Goal: Information Seeking & Learning: Check status

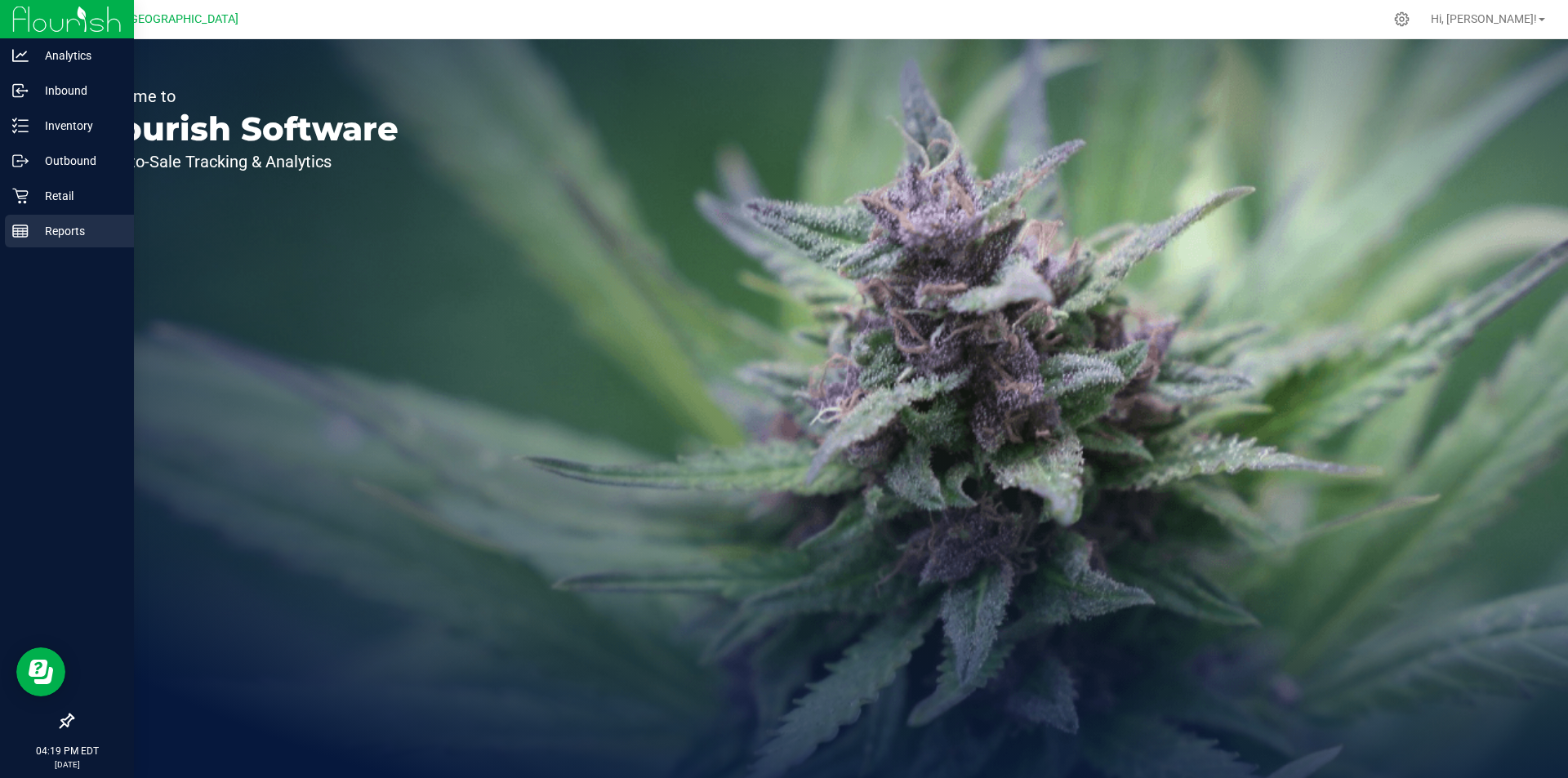
click at [67, 225] on p "Reports" at bounding box center [77, 231] width 98 height 19
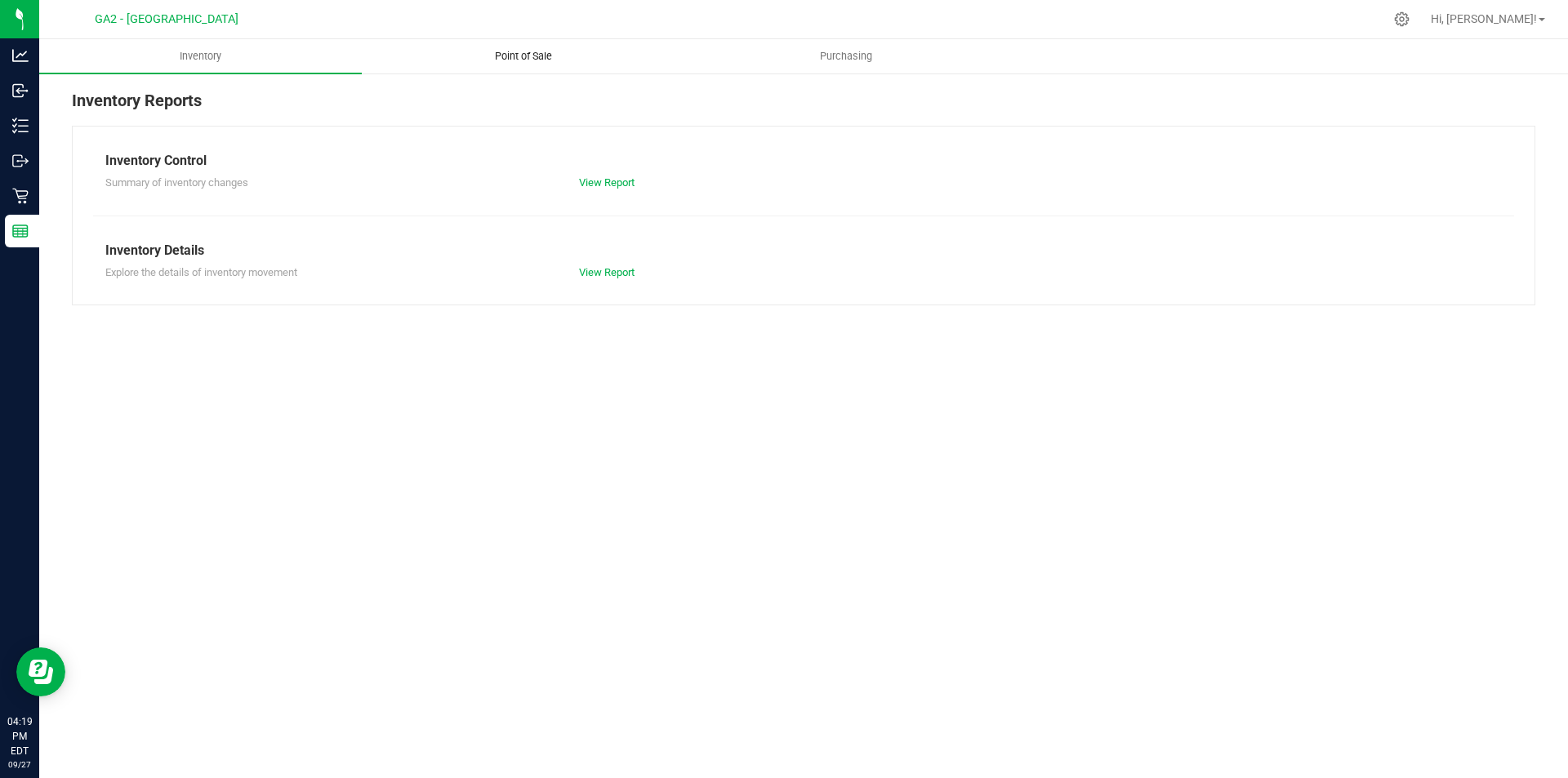
click at [547, 47] on uib-tab-heading "Point of Sale" at bounding box center [524, 56] width 321 height 33
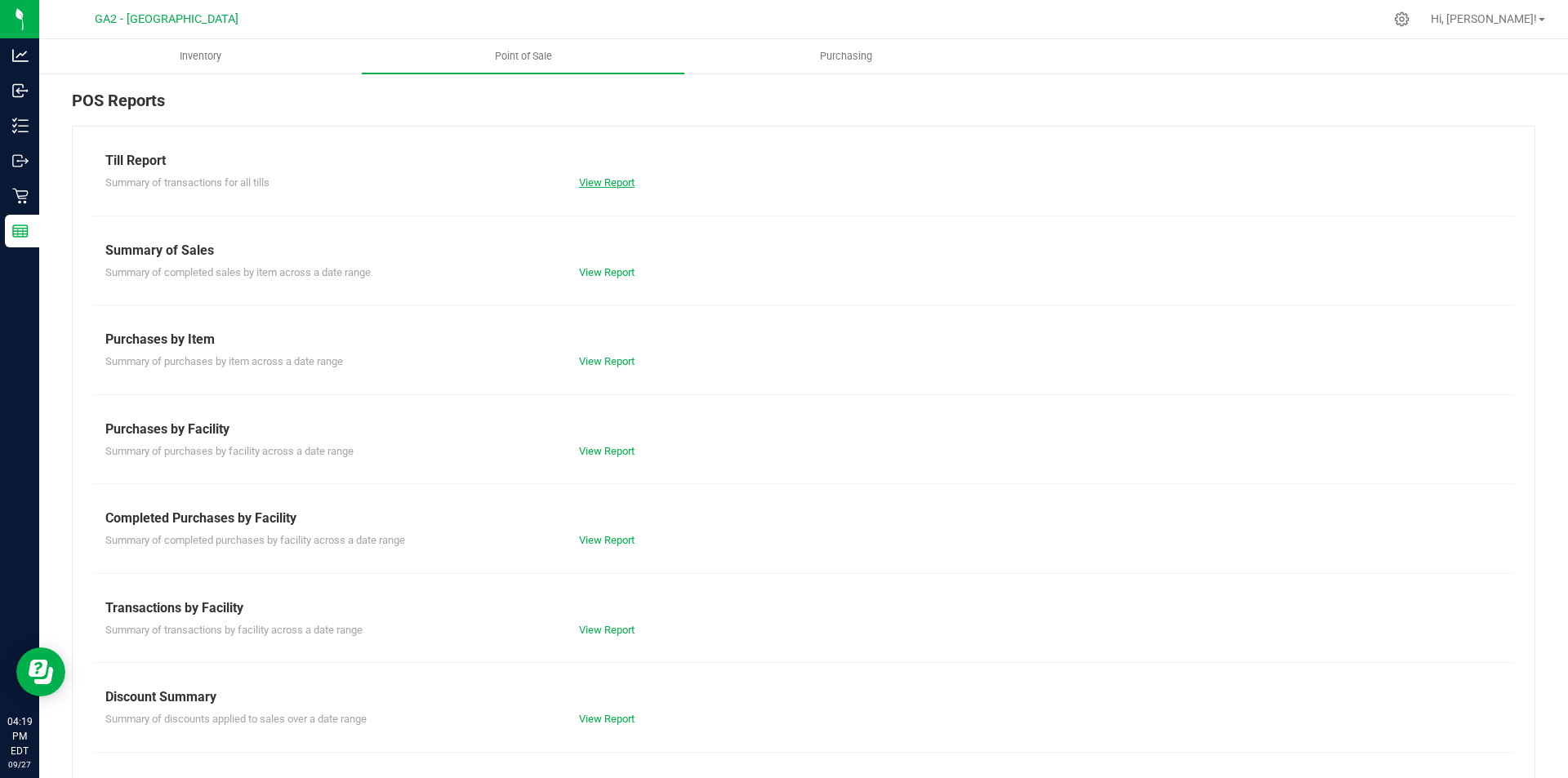
click at [617, 178] on link "View Report" at bounding box center [606, 182] width 55 height 13
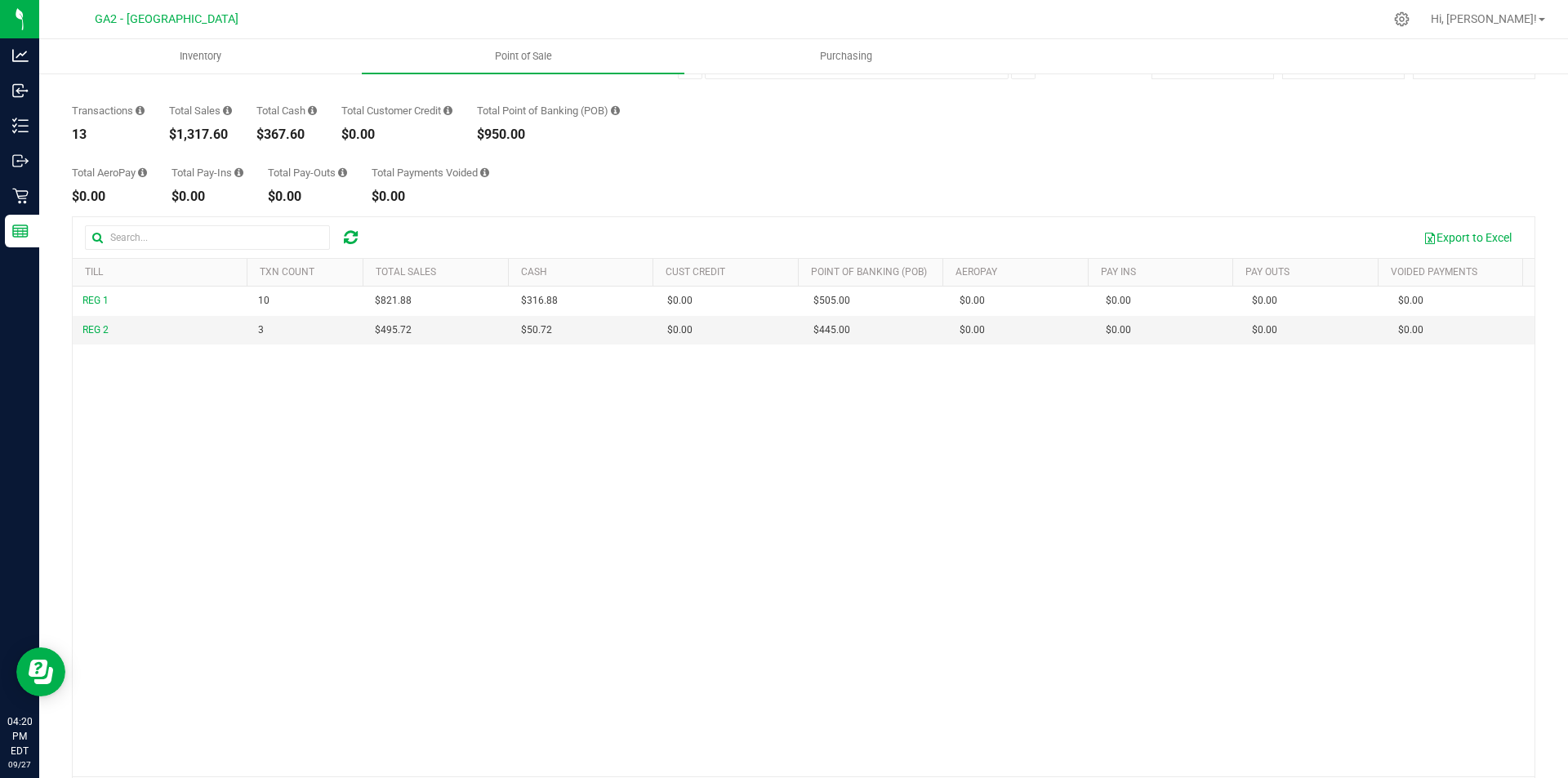
scroll to position [29, 0]
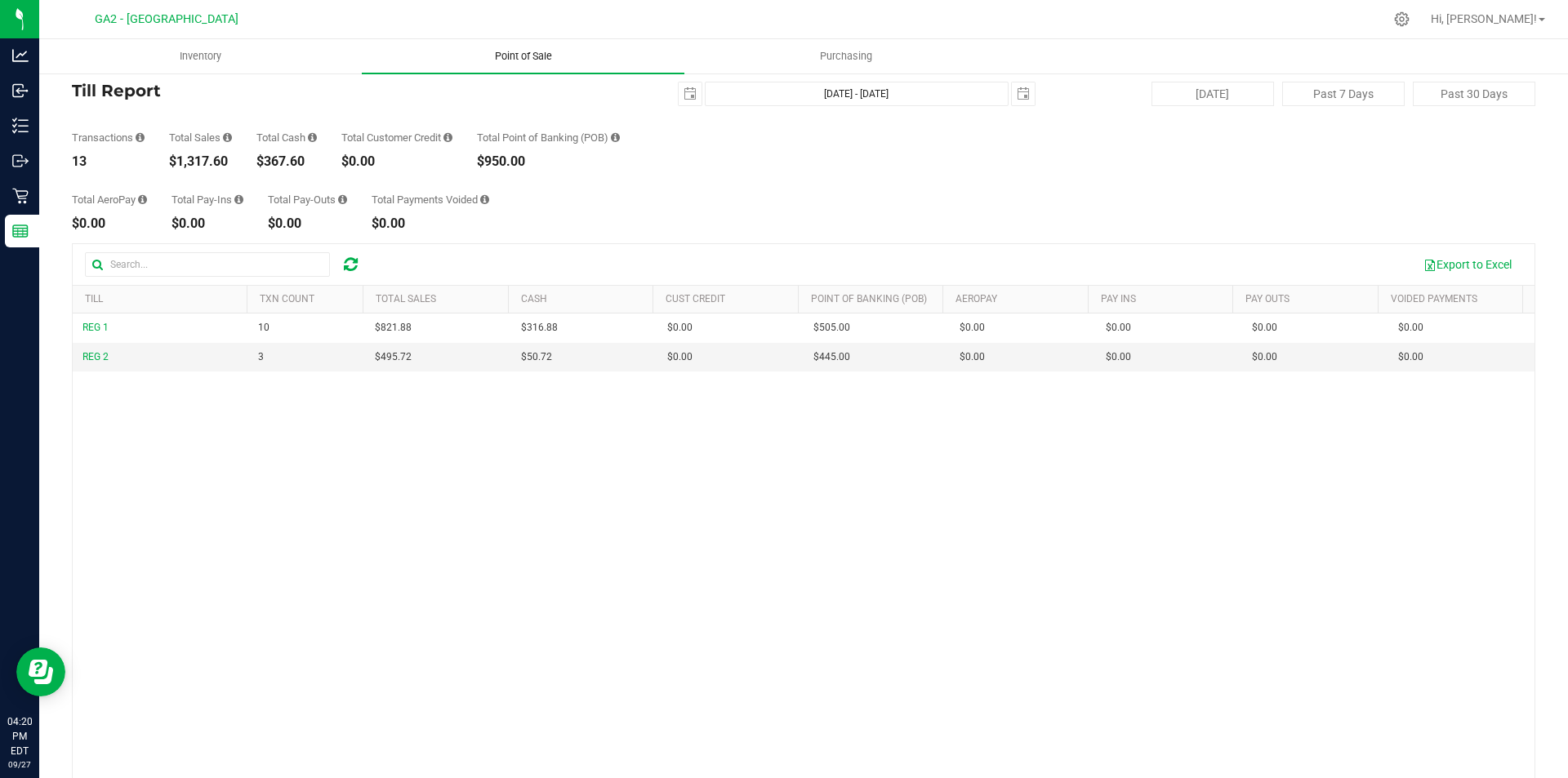
click at [517, 50] on span "Point of Sale" at bounding box center [524, 56] width 102 height 15
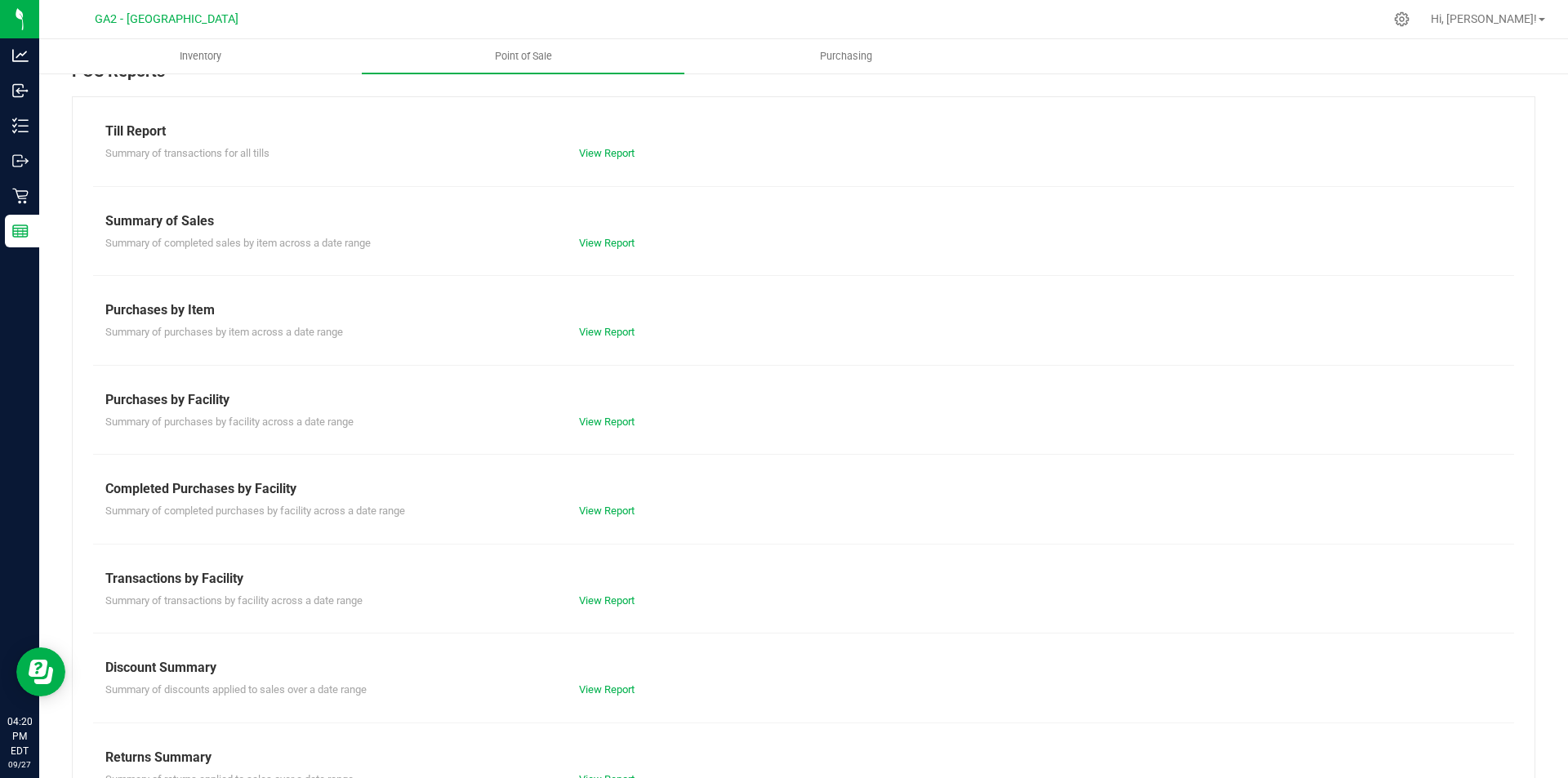
click at [596, 235] on div "View Report" at bounding box center [803, 243] width 473 height 16
click at [598, 245] on link "View Report" at bounding box center [606, 243] width 55 height 13
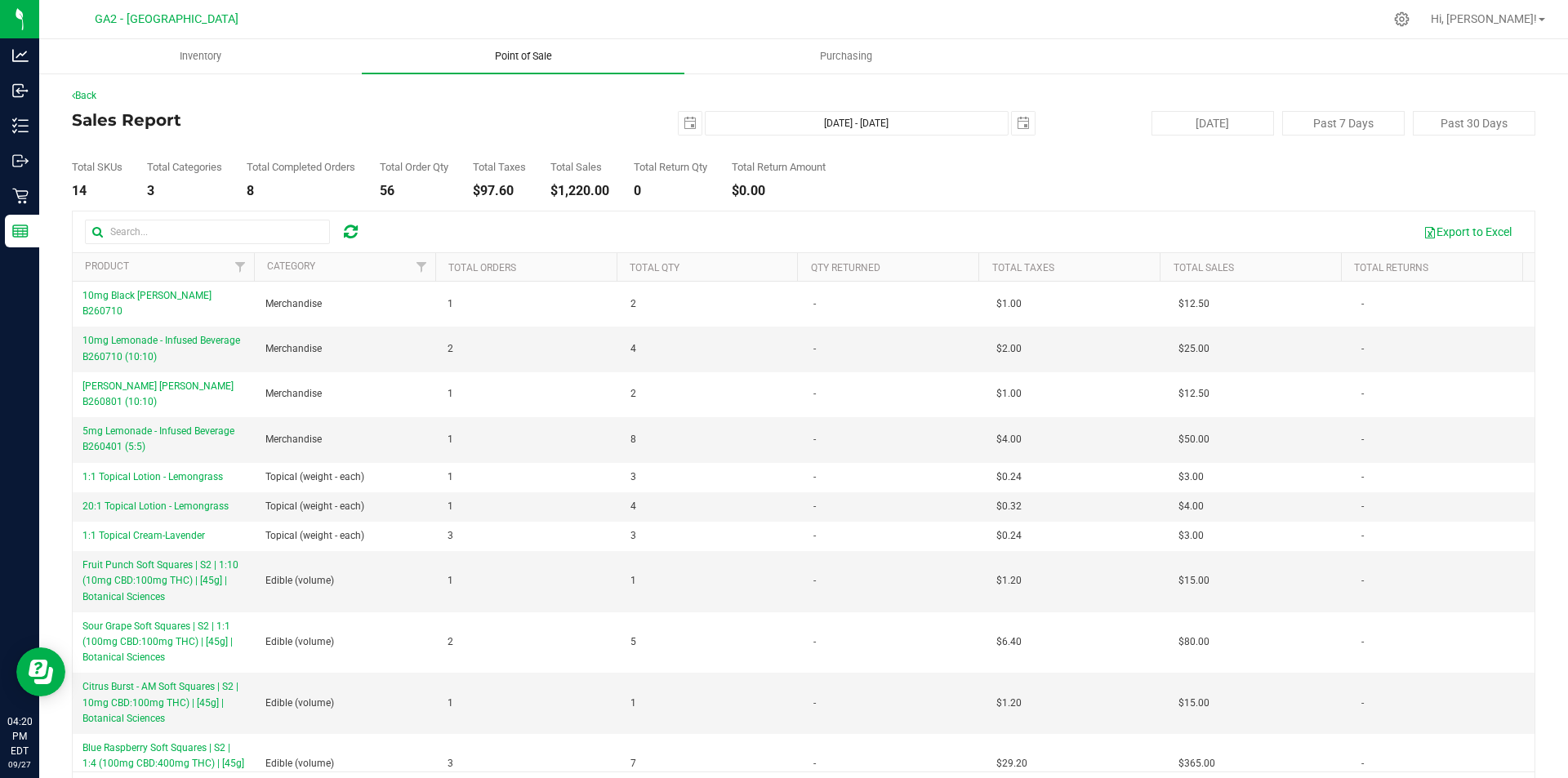
click at [515, 52] on span "Point of Sale" at bounding box center [524, 56] width 102 height 15
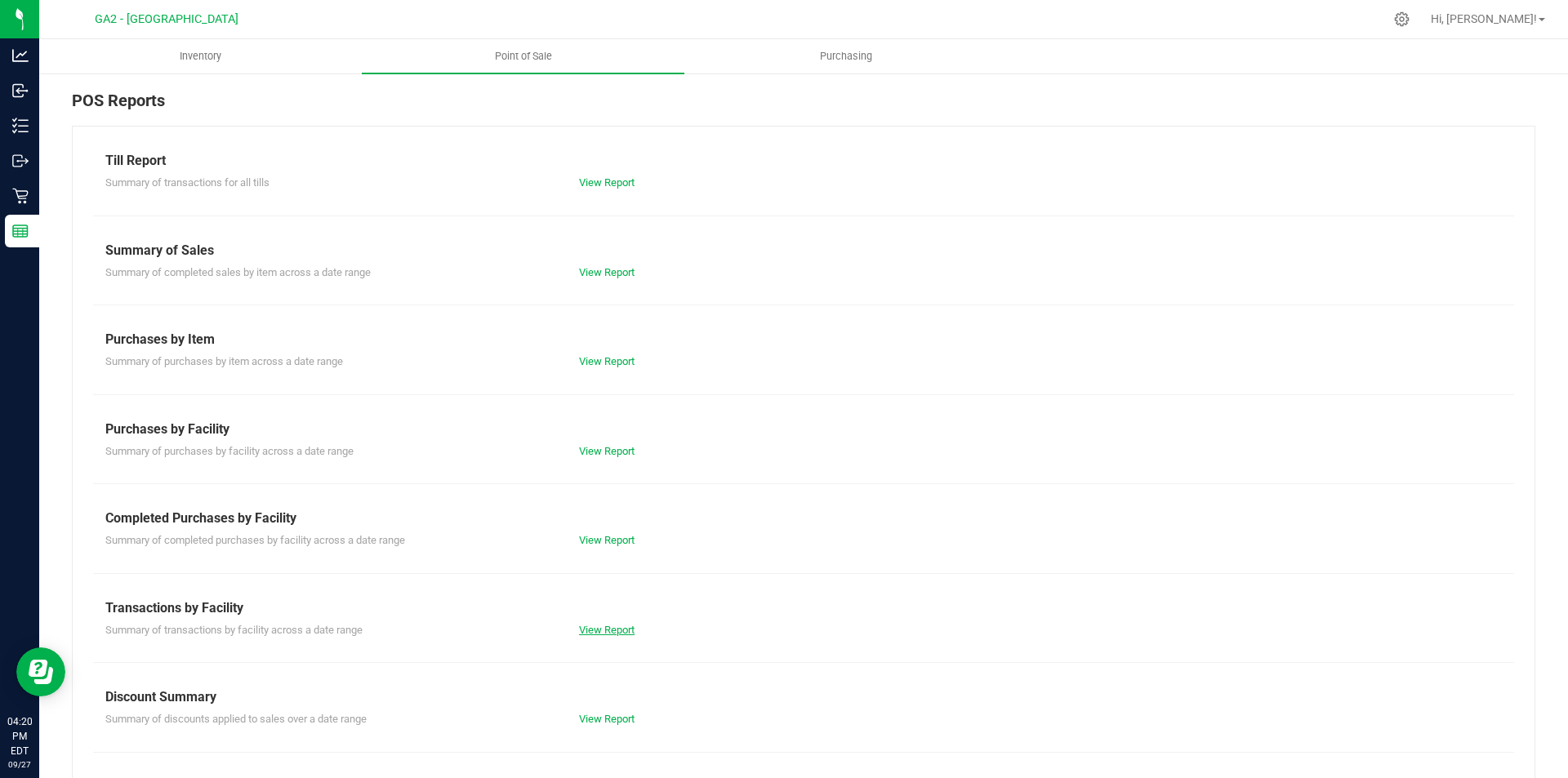
click at [619, 635] on link "View Report" at bounding box center [606, 630] width 55 height 13
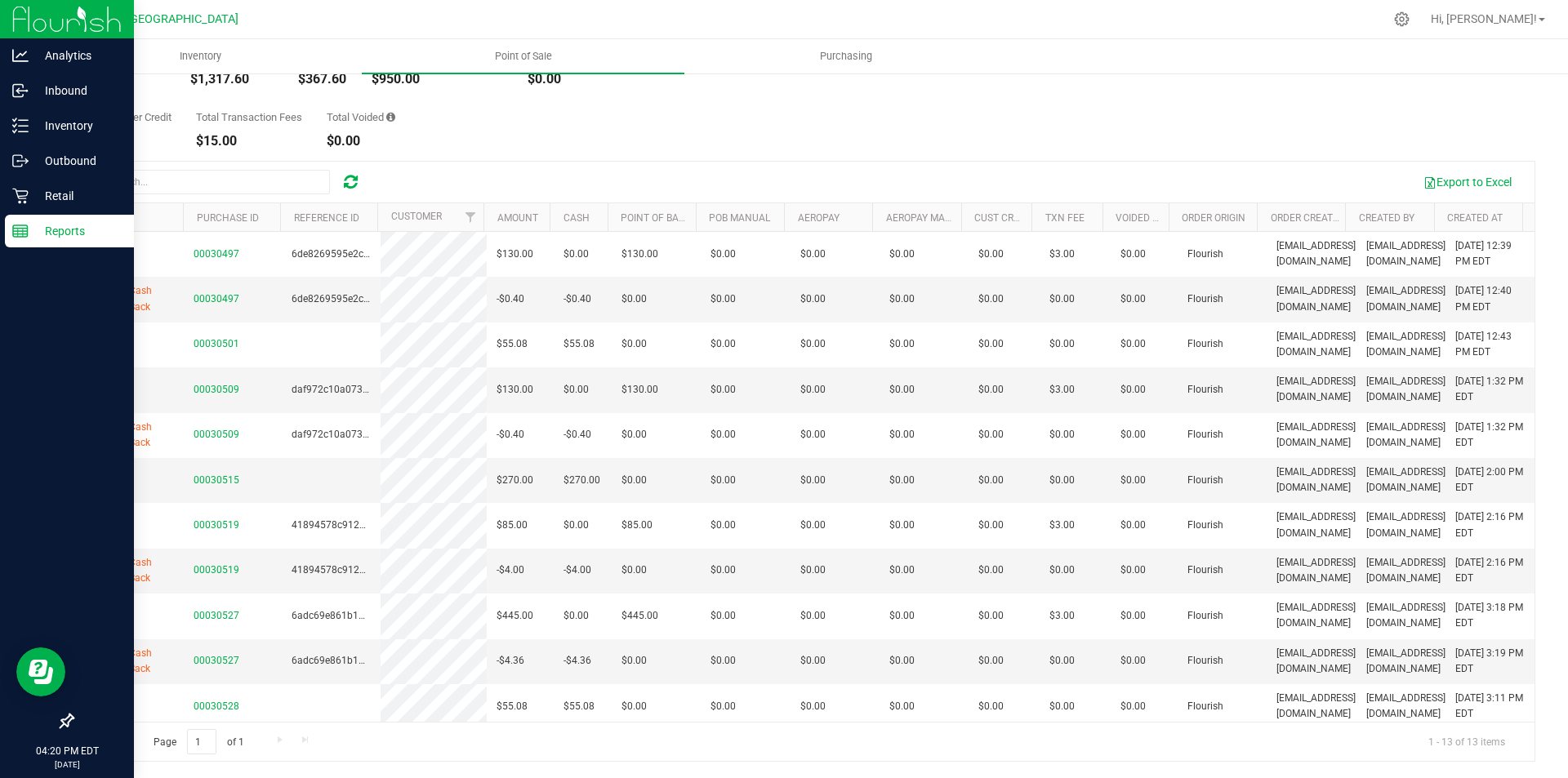
click at [42, 227] on p "Reports" at bounding box center [77, 231] width 98 height 19
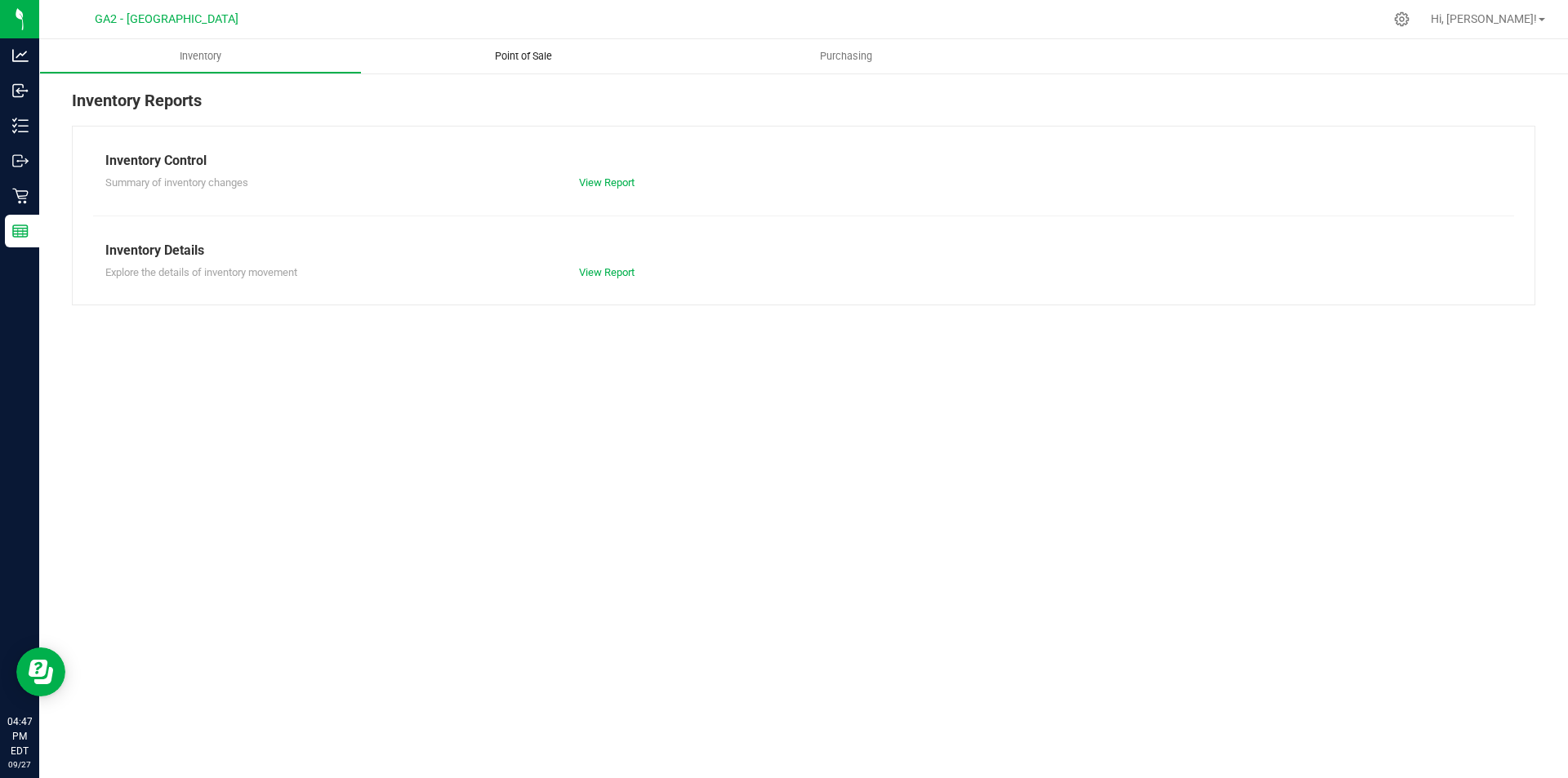
click at [509, 60] on span "Point of Sale" at bounding box center [524, 56] width 102 height 15
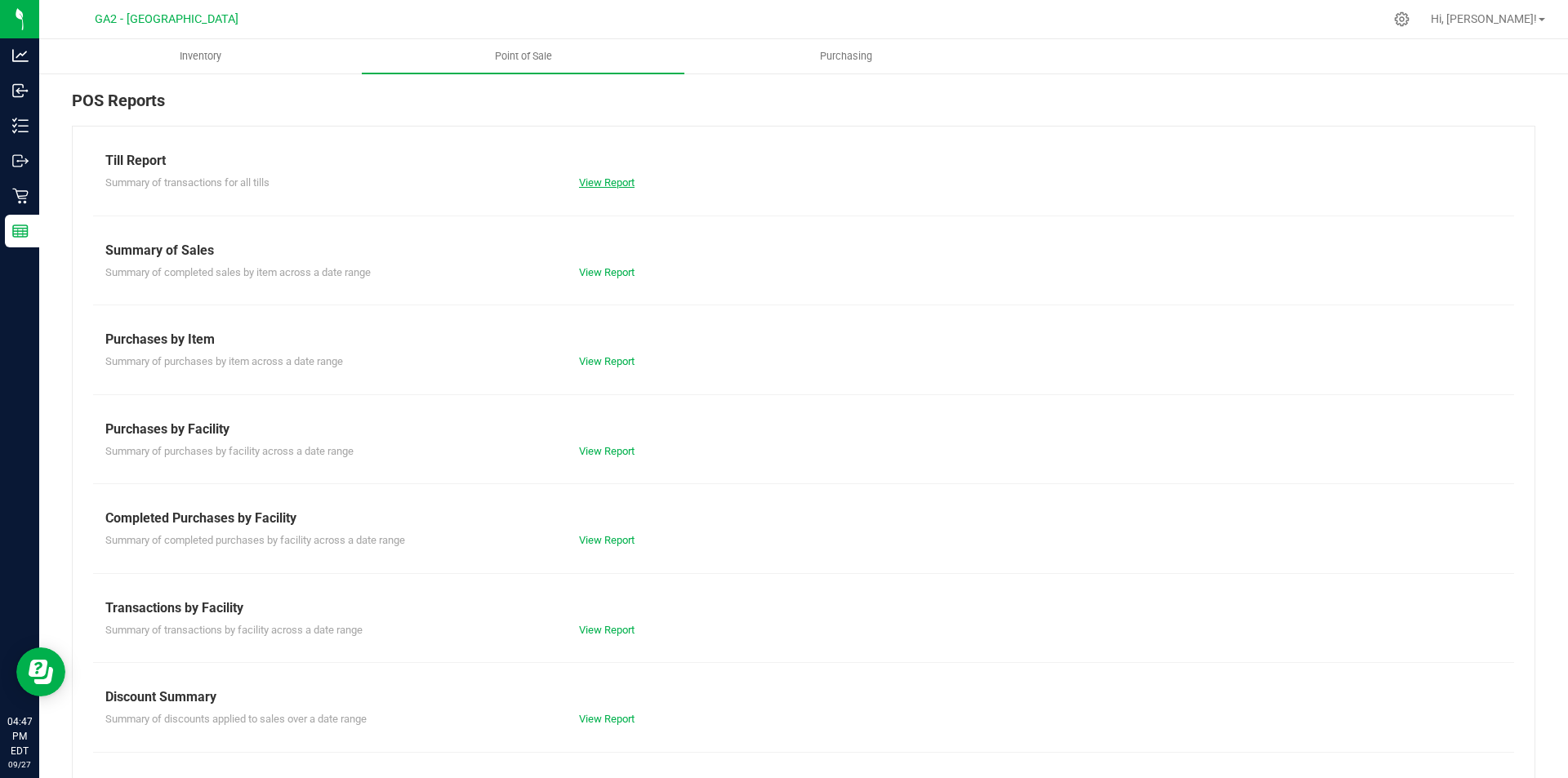
click at [620, 178] on link "View Report" at bounding box center [606, 182] width 55 height 13
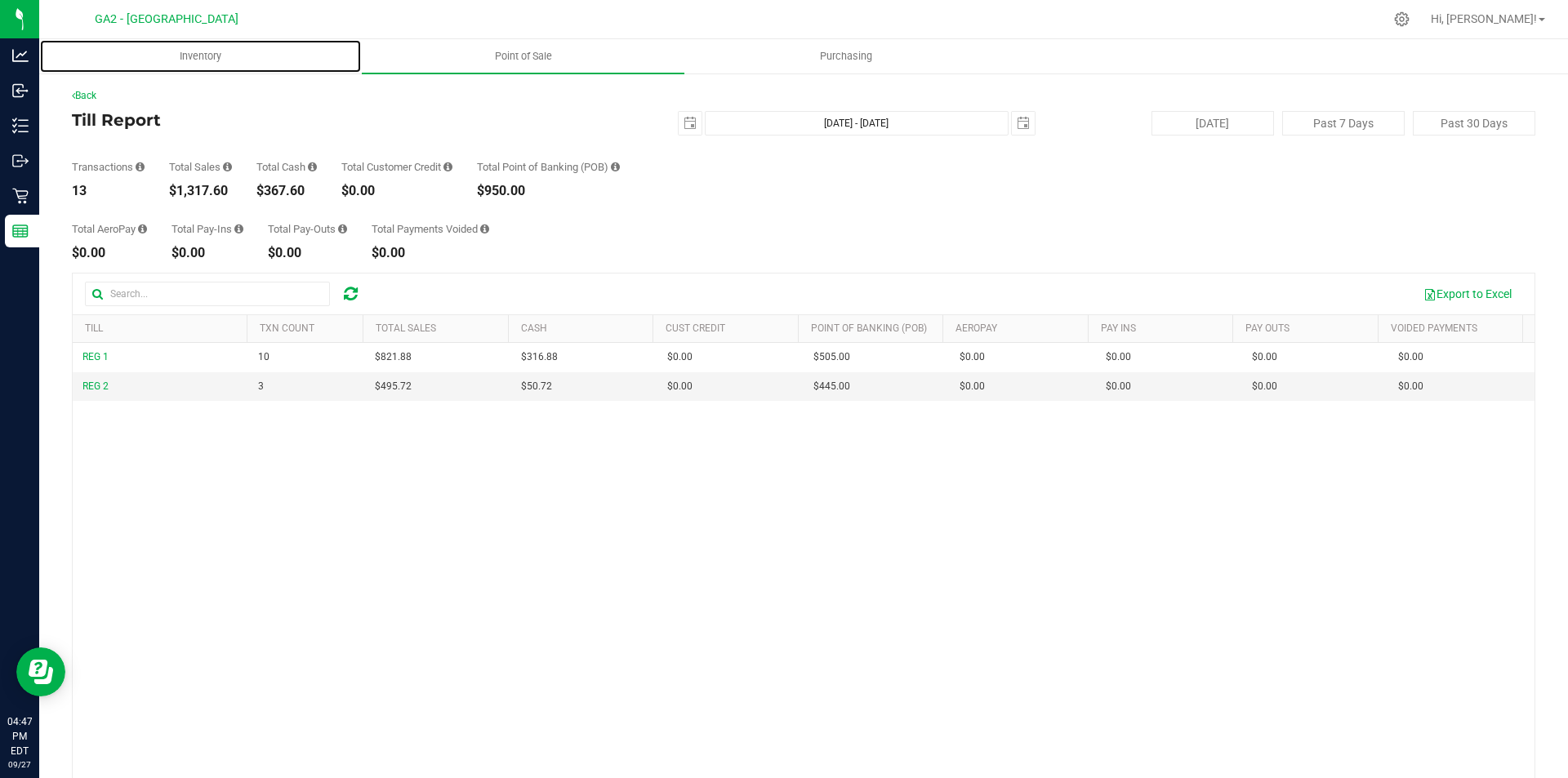
drag, startPoint x: 212, startPoint y: 55, endPoint x: 207, endPoint y: 80, distance: 25.5
click at [212, 55] on span "Inventory" at bounding box center [200, 56] width 86 height 15
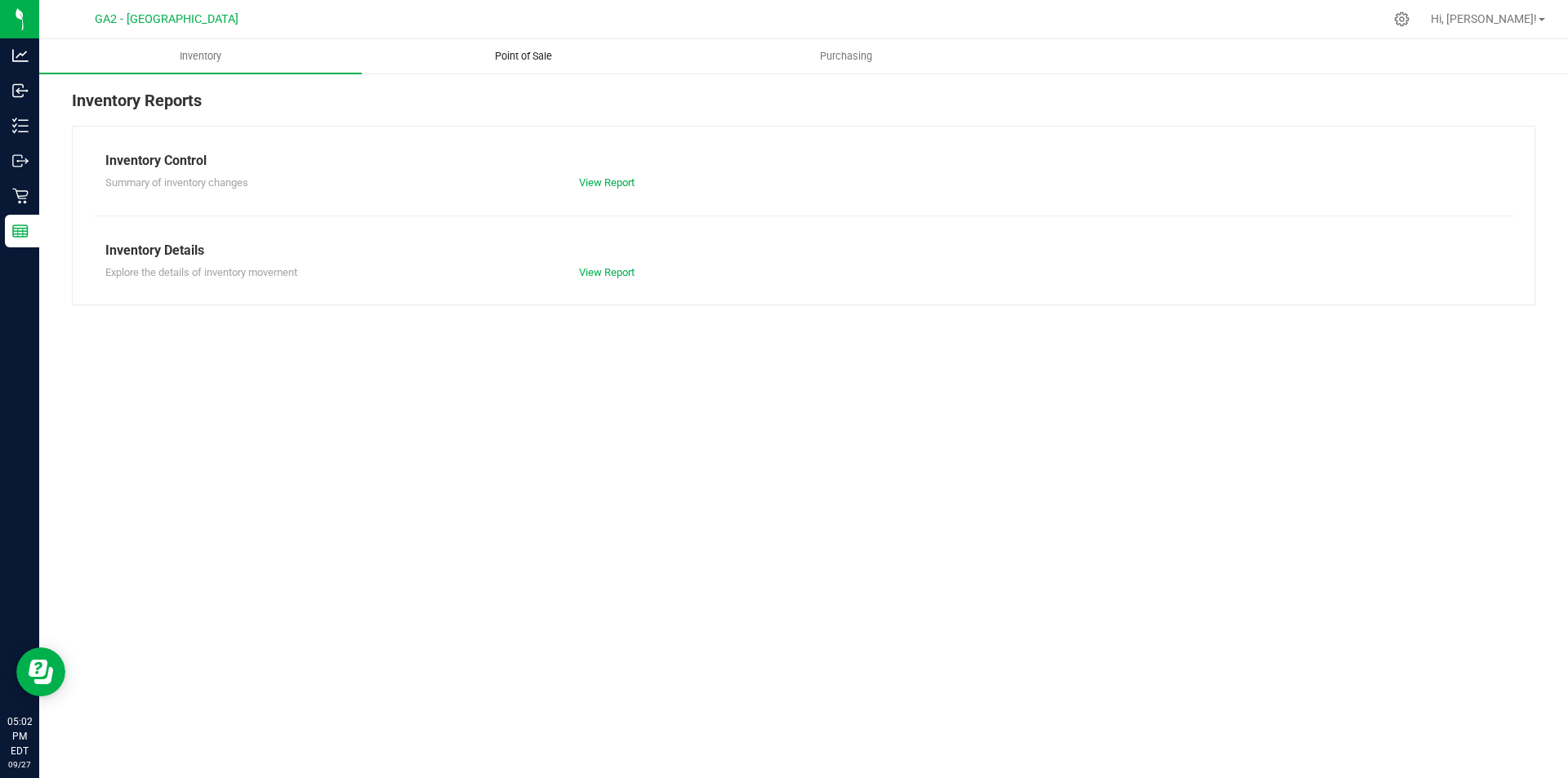
click at [541, 45] on uib-tab-heading "Point of Sale" at bounding box center [524, 56] width 321 height 33
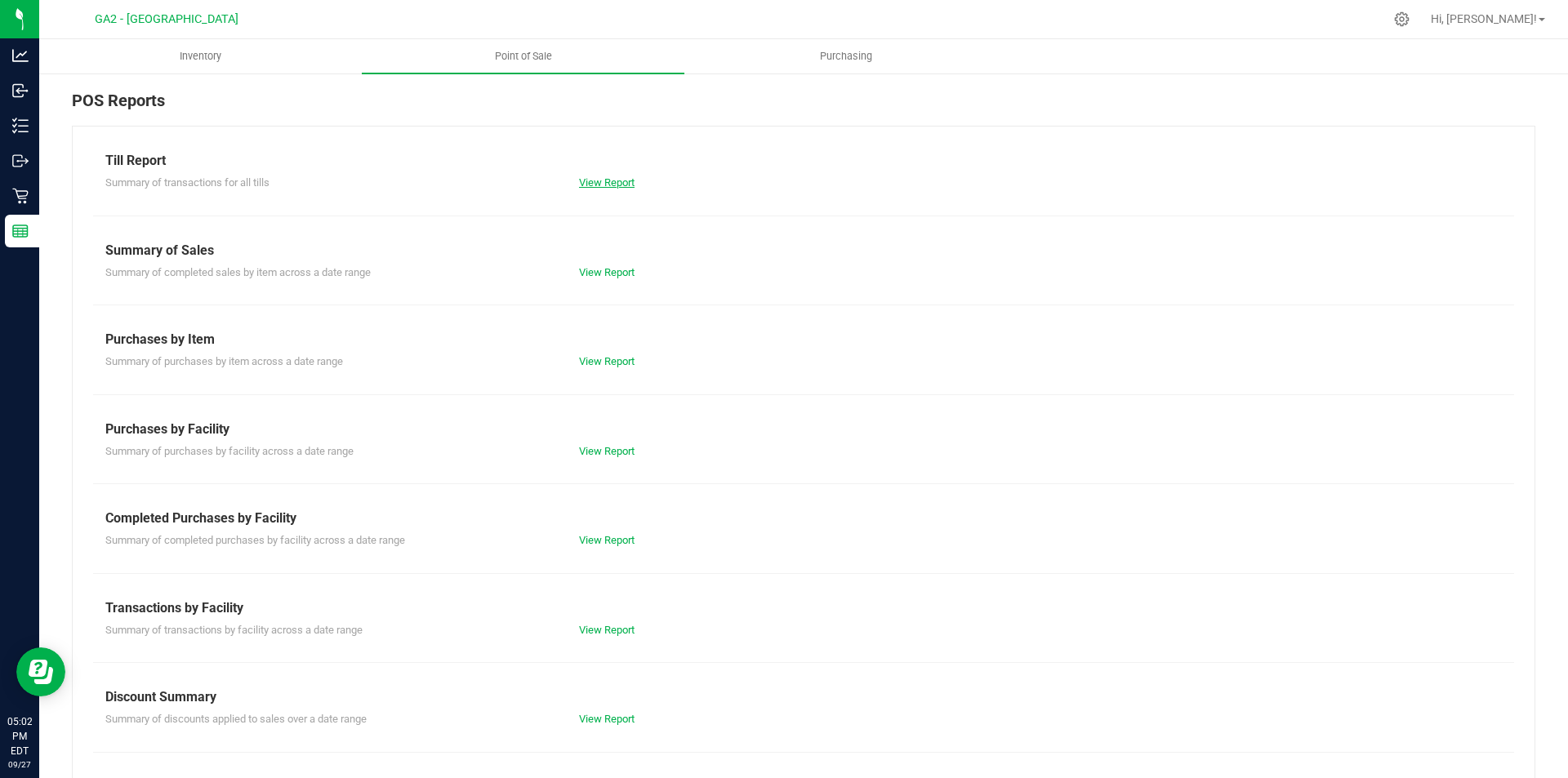
click at [617, 183] on link "View Report" at bounding box center [606, 182] width 55 height 13
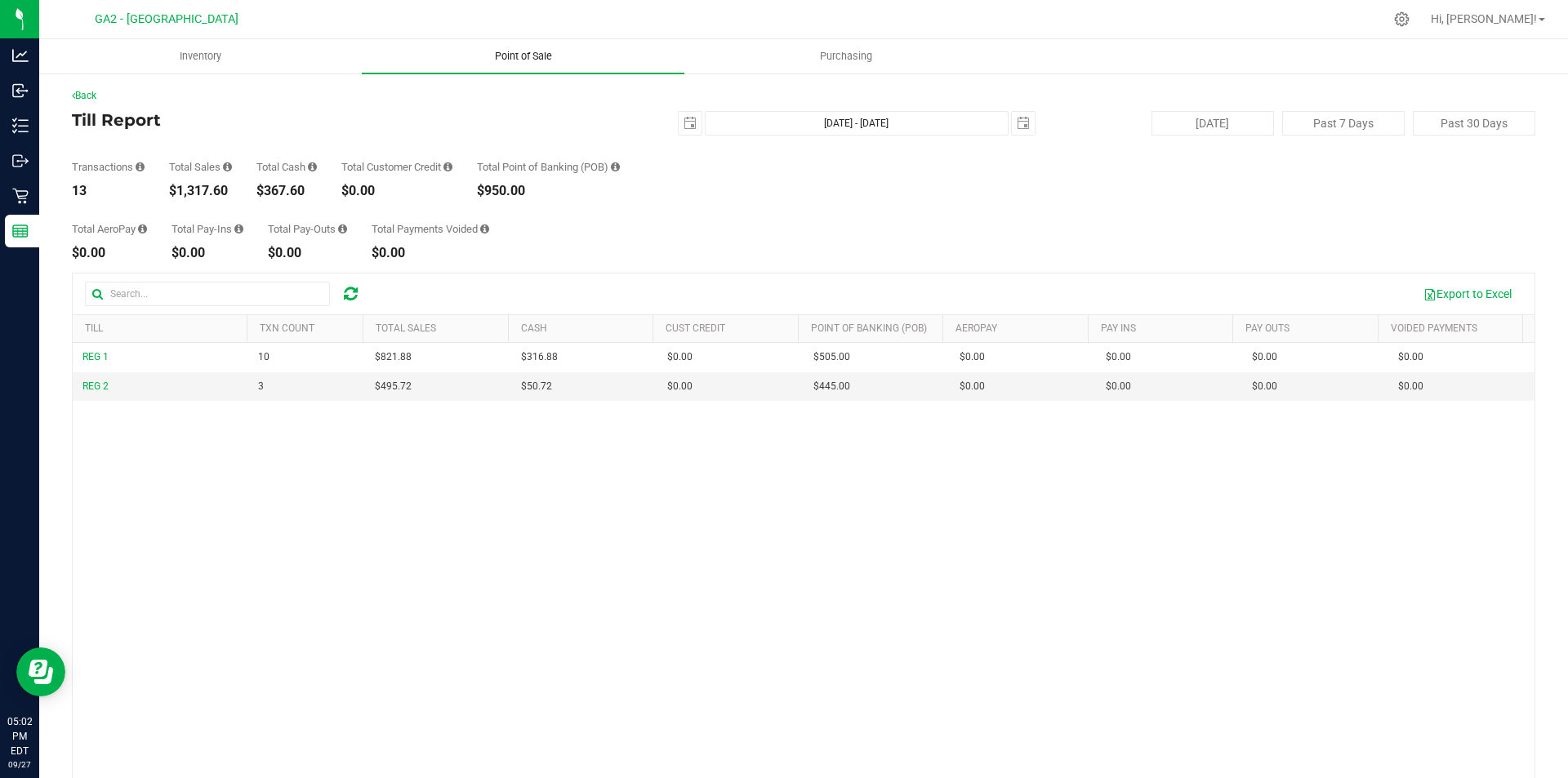
click at [534, 49] on span "Point of Sale" at bounding box center [524, 56] width 102 height 15
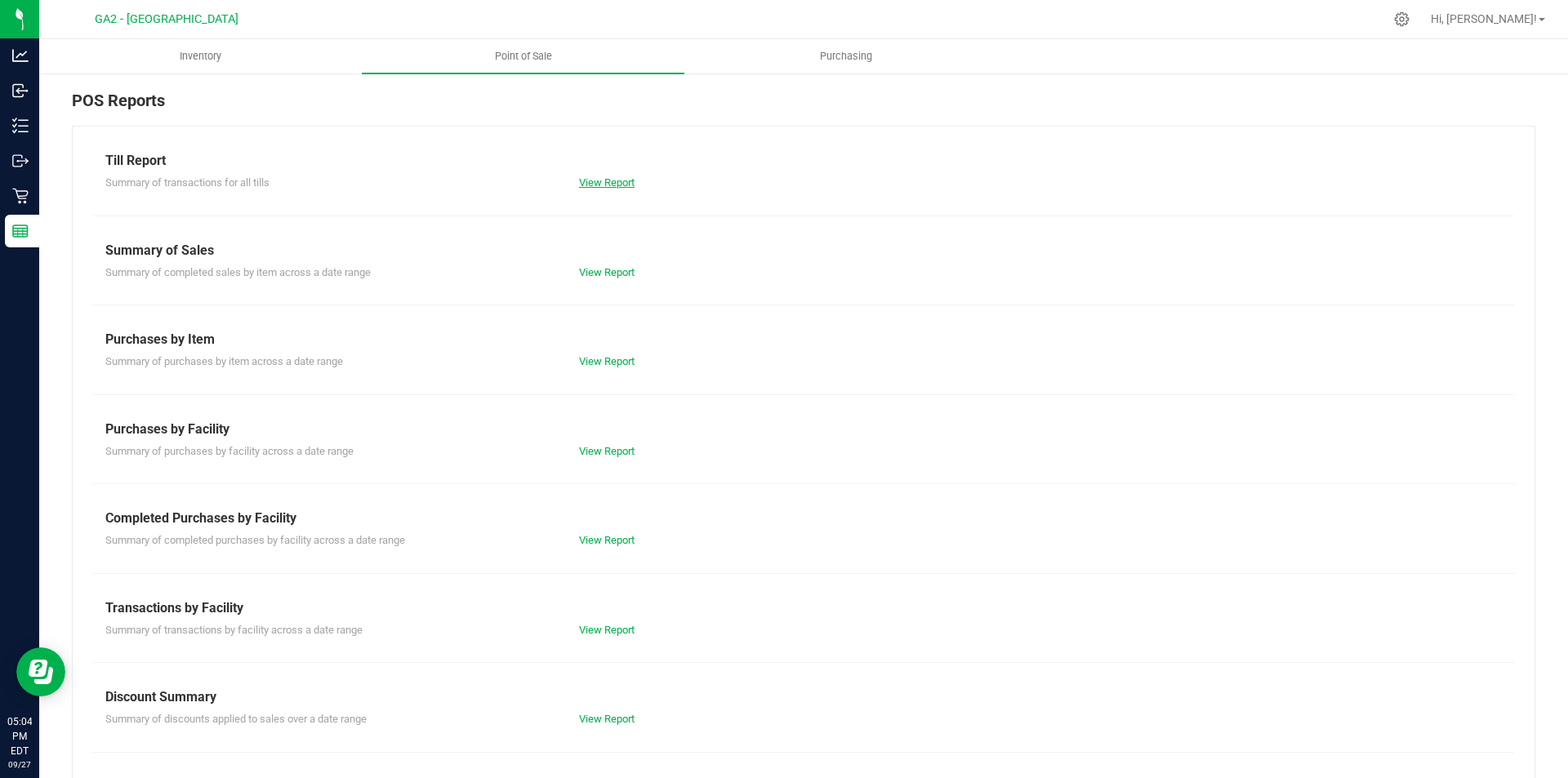
click at [603, 181] on link "View Report" at bounding box center [606, 182] width 55 height 13
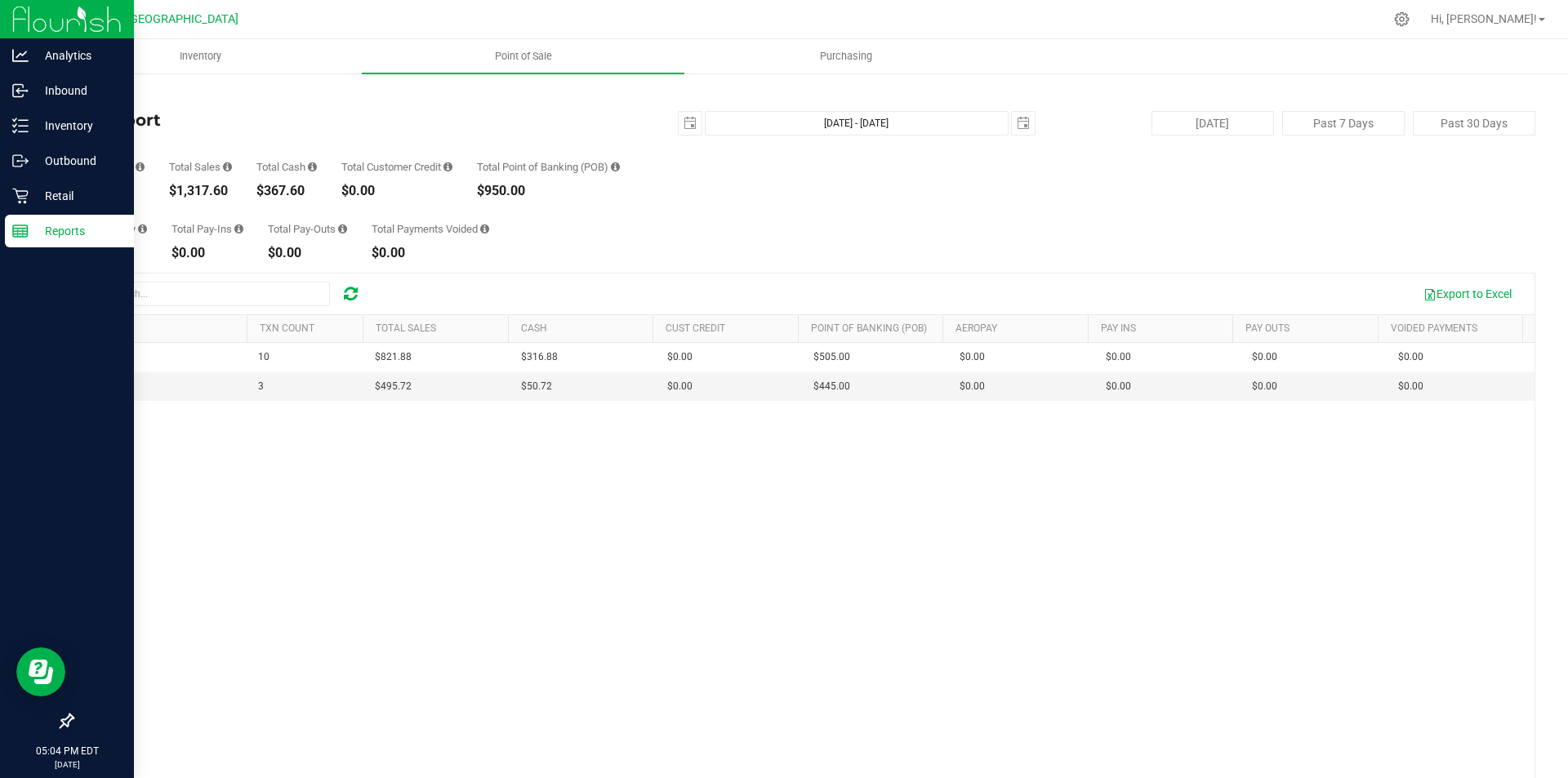
click at [33, 222] on p "Reports" at bounding box center [77, 231] width 98 height 19
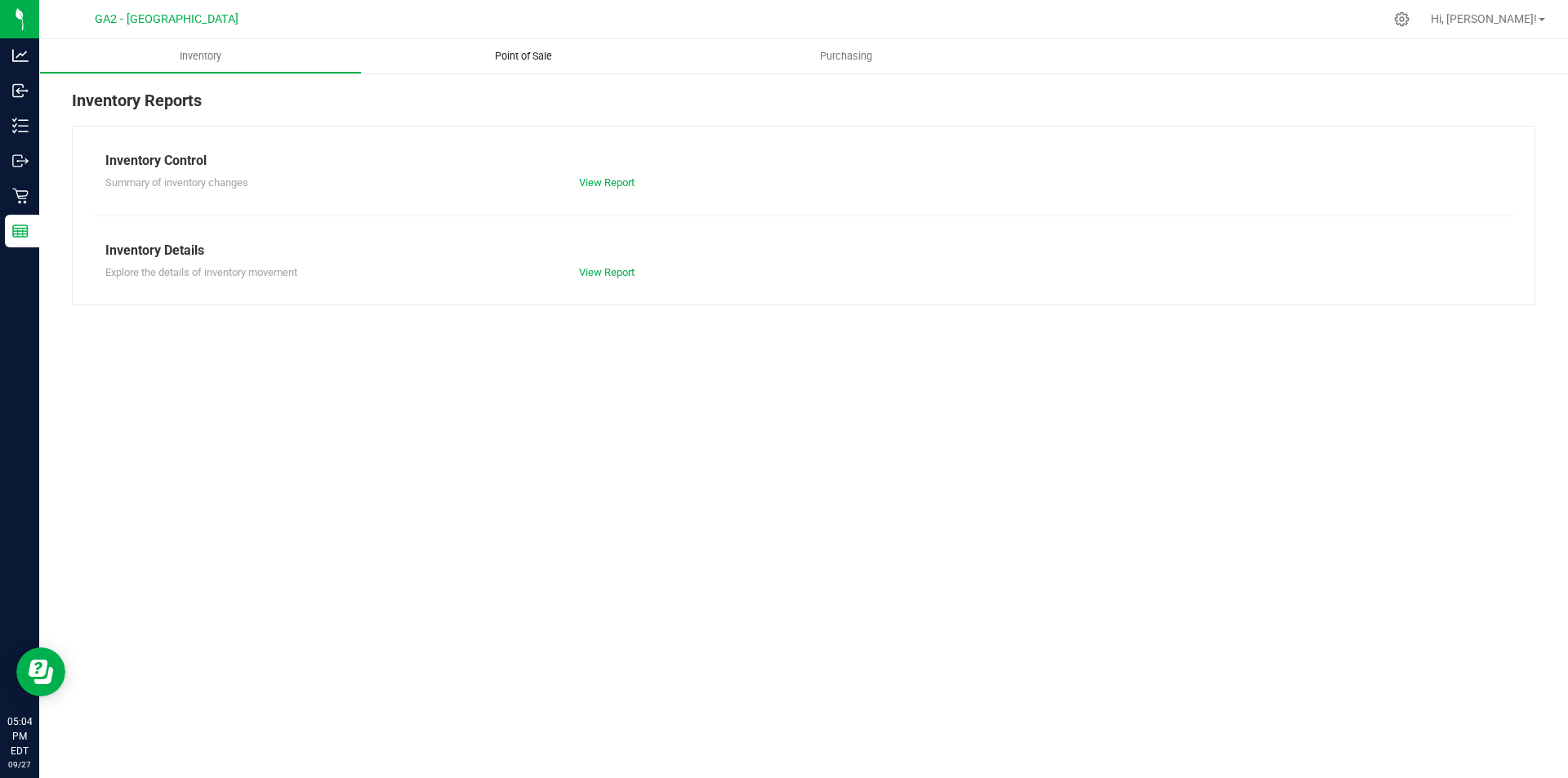
click at [544, 50] on span "Point of Sale" at bounding box center [524, 56] width 102 height 15
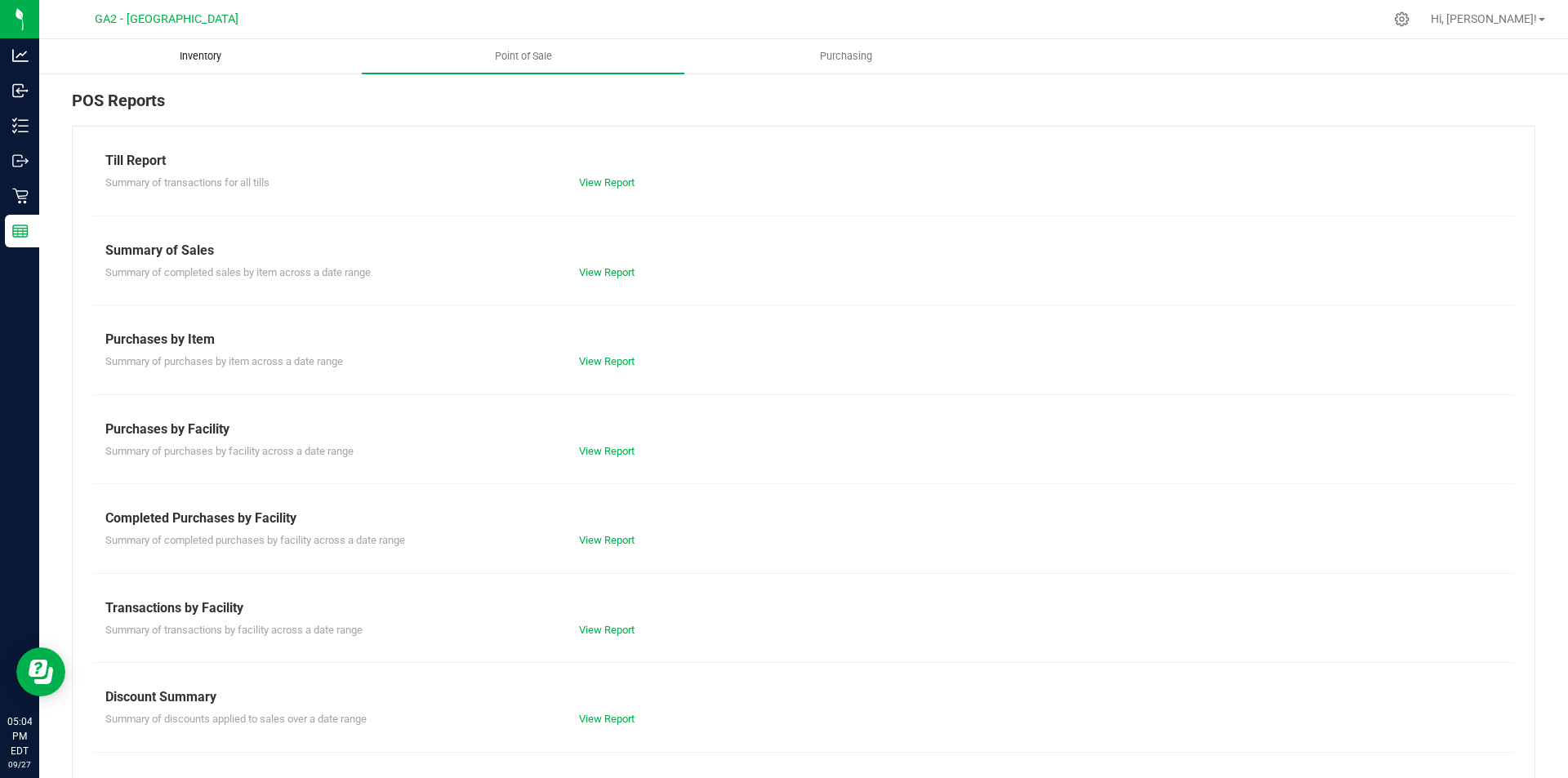
click at [228, 49] on span "Inventory" at bounding box center [200, 56] width 86 height 15
